Goal: Find specific page/section: Find specific page/section

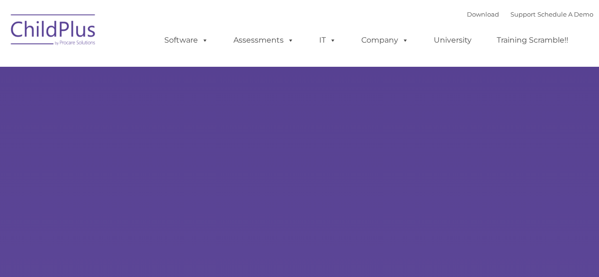
type input ""
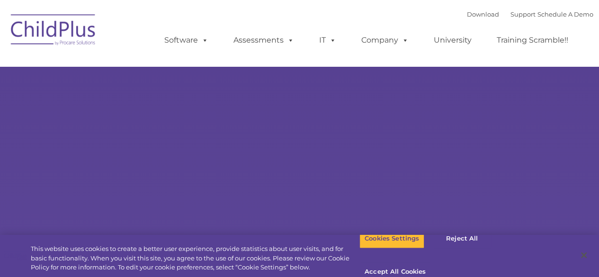
select select "MEDIUM"
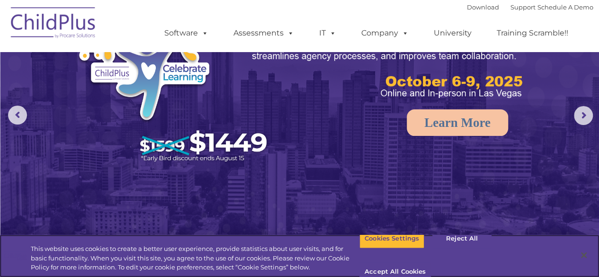
scroll to position [52, 0]
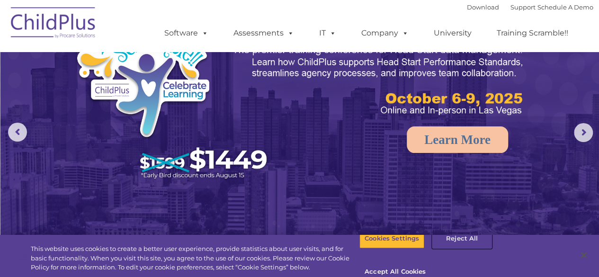
click at [462, 249] on button "Reject All" at bounding box center [461, 239] width 59 height 20
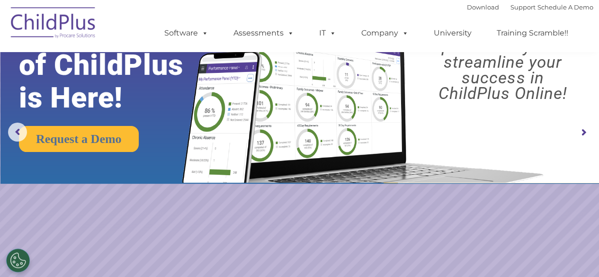
click at [63, 17] on img at bounding box center [53, 23] width 95 height 47
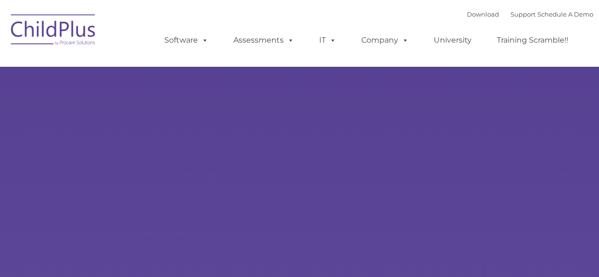
select select "MEDIUM"
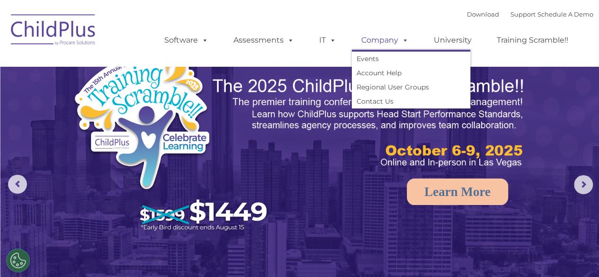
click at [373, 43] on link "Company" at bounding box center [385, 40] width 66 height 19
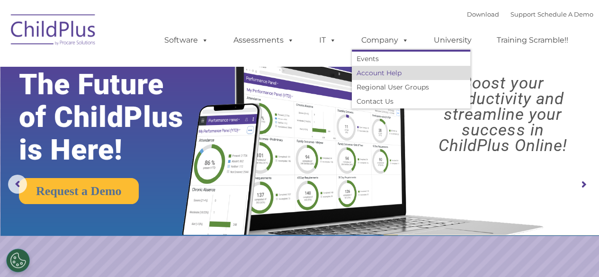
click at [388, 74] on link "Account Help" at bounding box center [411, 73] width 118 height 14
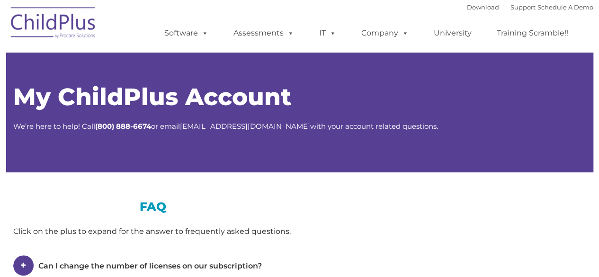
type input ""
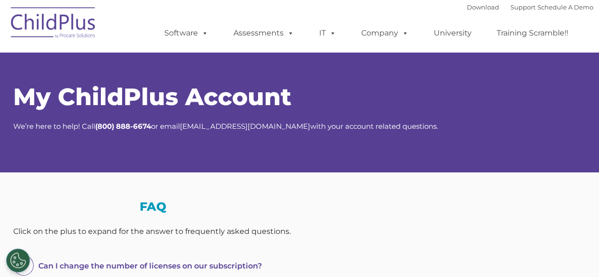
select select "MEDIUM"
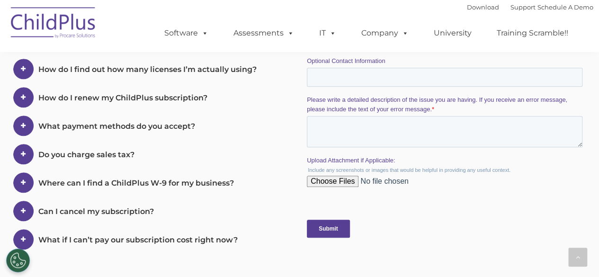
scroll to position [390, 0]
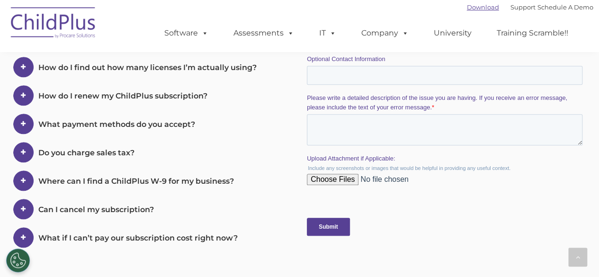
click at [472, 5] on link "Download" at bounding box center [483, 7] width 32 height 8
